Goal: Information Seeking & Learning: Learn about a topic

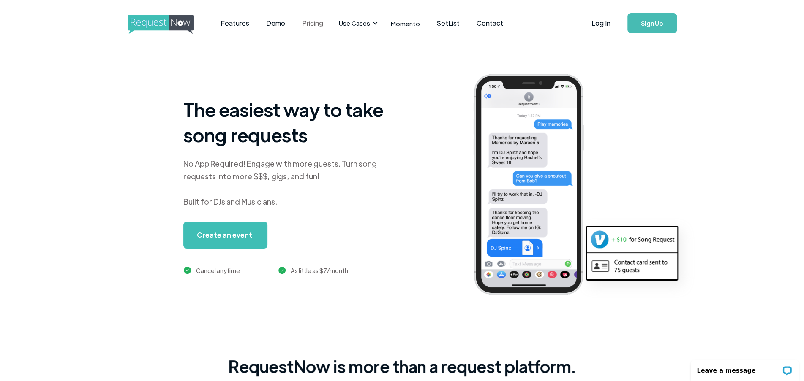
click at [313, 18] on link "Pricing" at bounding box center [313, 23] width 38 height 26
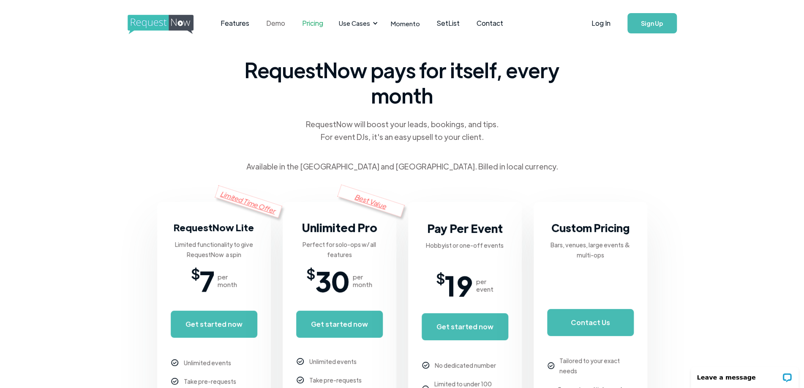
click at [277, 24] on link "Demo" at bounding box center [276, 23] width 36 height 26
